Goal: Information Seeking & Learning: Learn about a topic

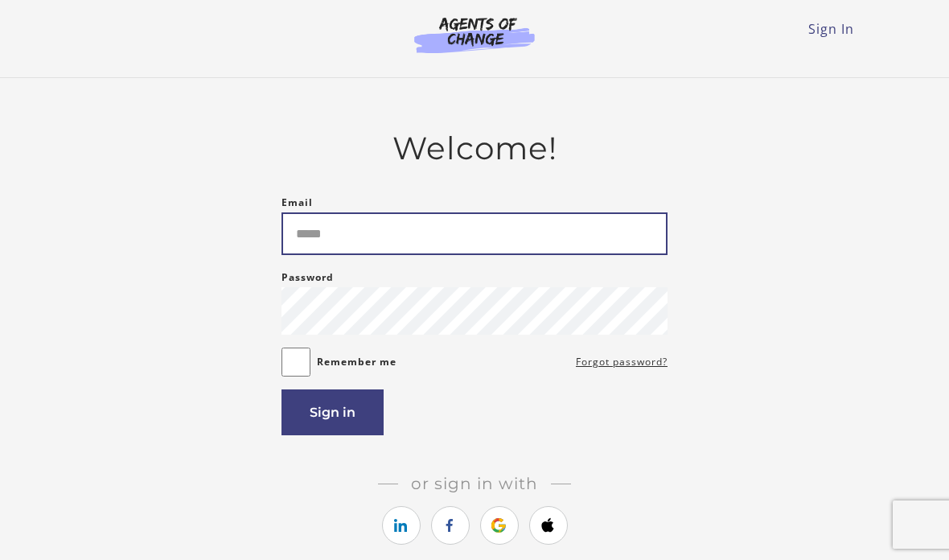
click at [606, 243] on input "Email" at bounding box center [474, 233] width 386 height 43
click at [628, 235] on input "Email" at bounding box center [474, 233] width 386 height 43
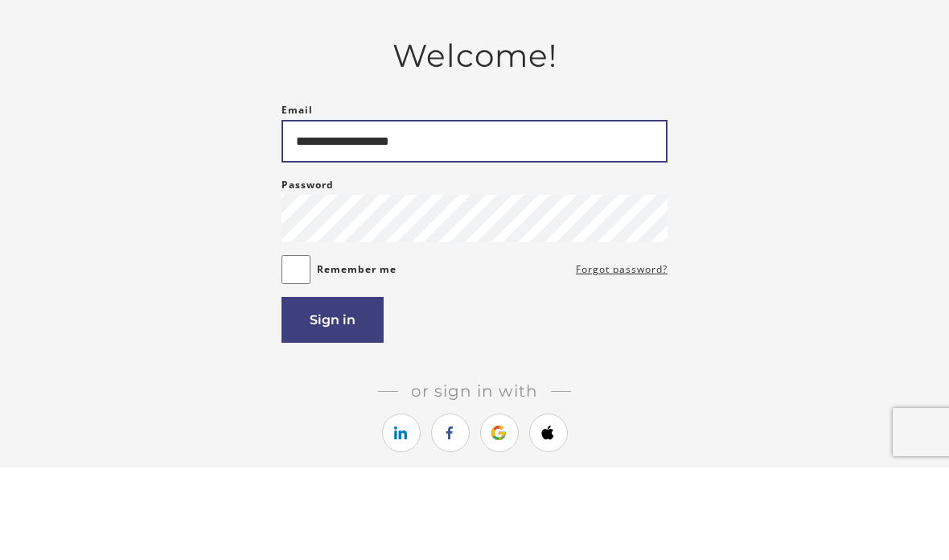
type input "**********"
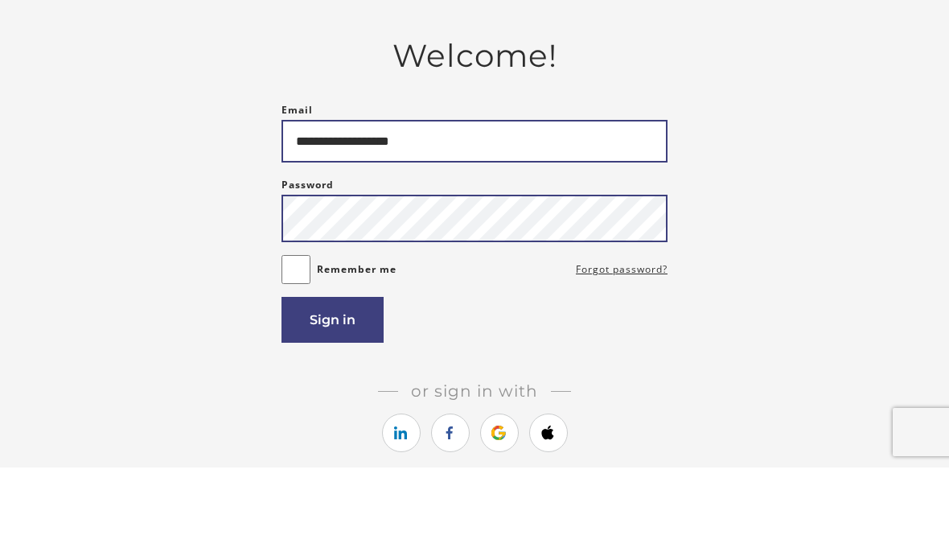
click at [332, 389] on button "Sign in" at bounding box center [332, 412] width 102 height 46
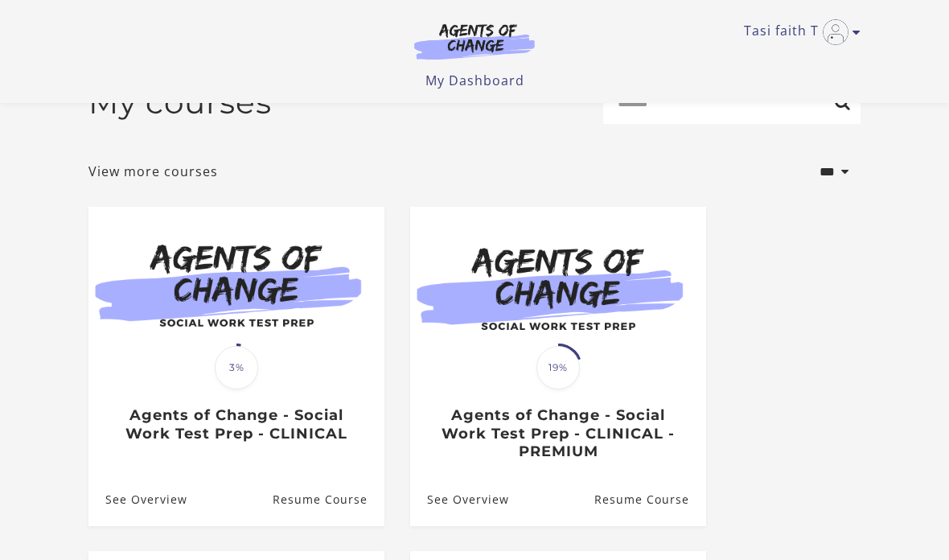
scroll to position [44, 0]
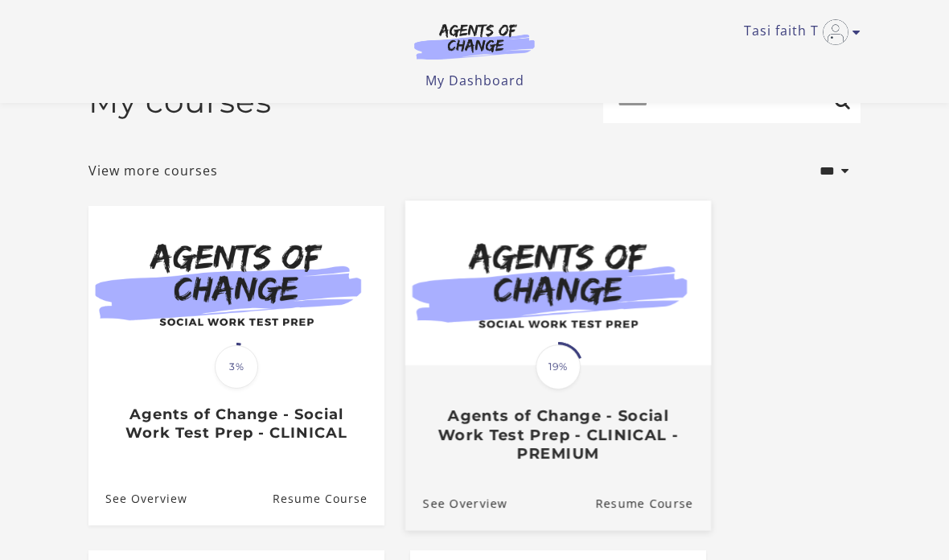
click at [655, 431] on h3 "Agents of Change - Social Work Test Prep - CLINICAL - PREMIUM" at bounding box center [558, 434] width 270 height 56
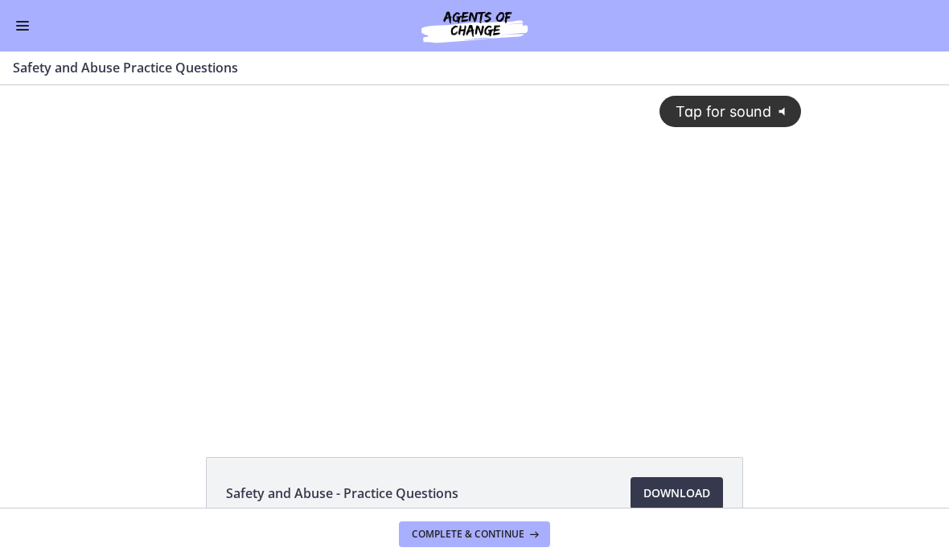
click at [29, 20] on button "Enable menu" at bounding box center [22, 25] width 19 height 19
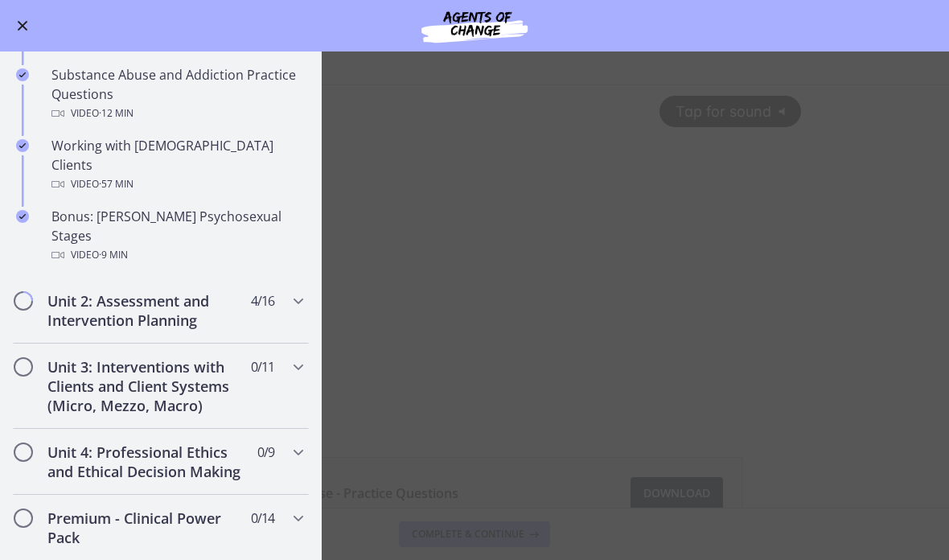
scroll to position [1032, 0]
click at [302, 277] on div "Unit 2: Assessment and Intervention Planning 4 / 16 Completed" at bounding box center [161, 310] width 296 height 66
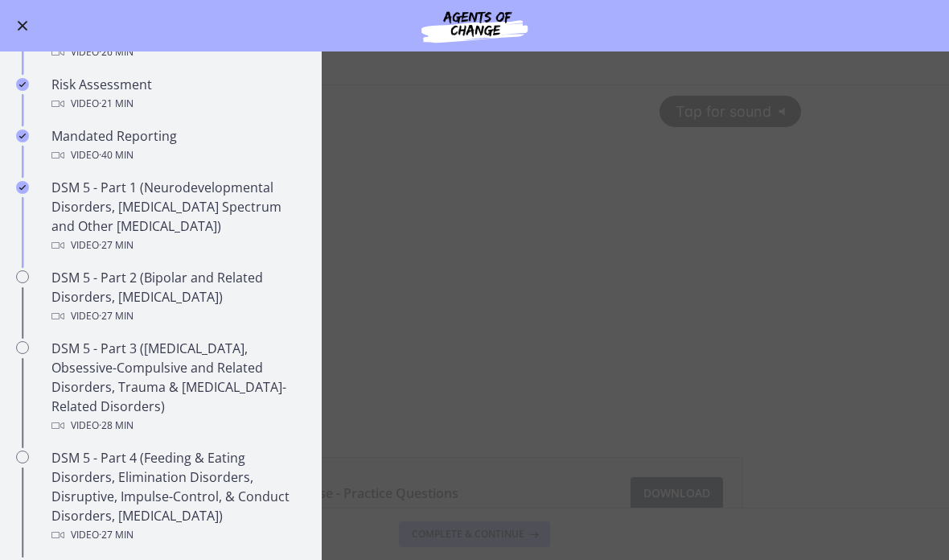
scroll to position [544, 0]
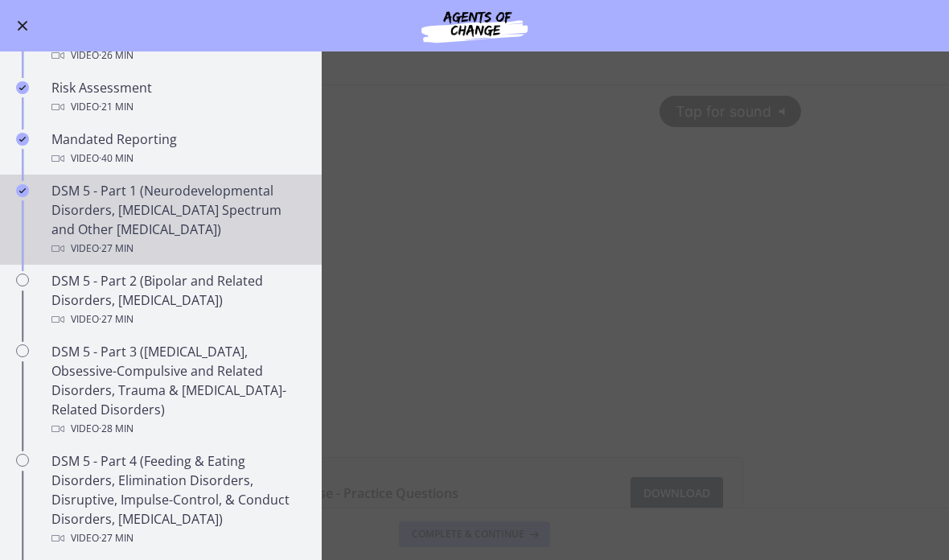
click at [152, 187] on div "DSM 5 - Part 1 (Neurodevelopmental Disorders, [MEDICAL_DATA] Spectrum and Other…" at bounding box center [176, 219] width 251 height 77
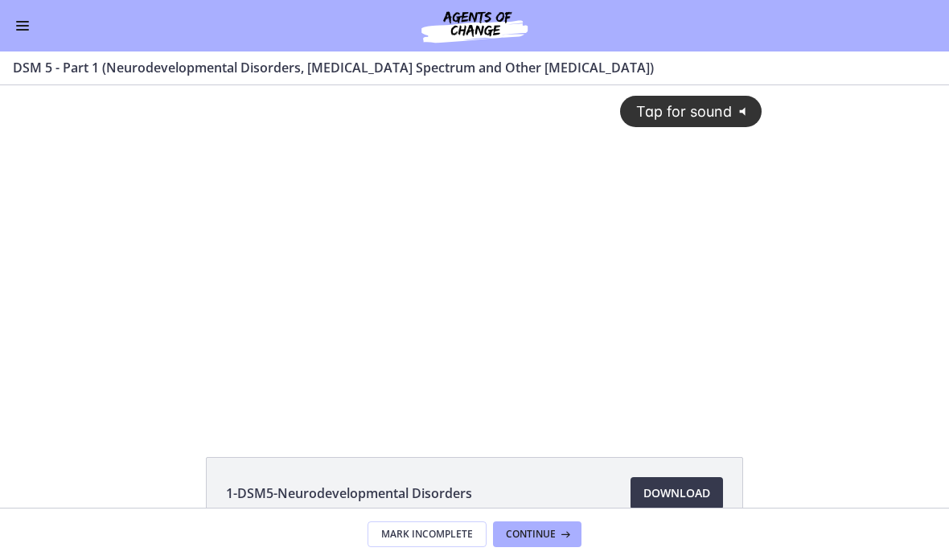
click at [708, 109] on span "Tap for sound" at bounding box center [677, 111] width 110 height 17
click at [726, 326] on div at bounding box center [474, 252] width 595 height 335
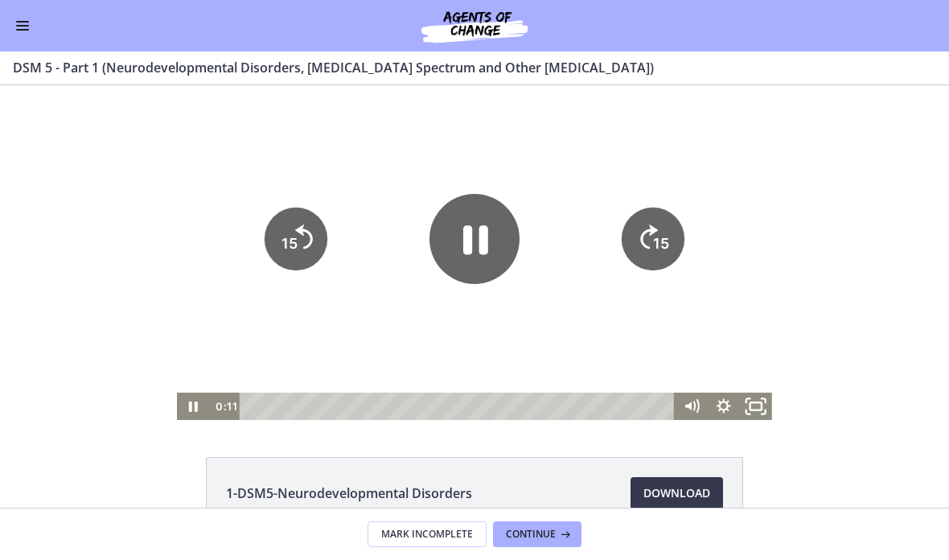
click at [760, 417] on icon "Fullscreen" at bounding box center [756, 406] width 39 height 33
